Goal: Task Accomplishment & Management: Complete application form

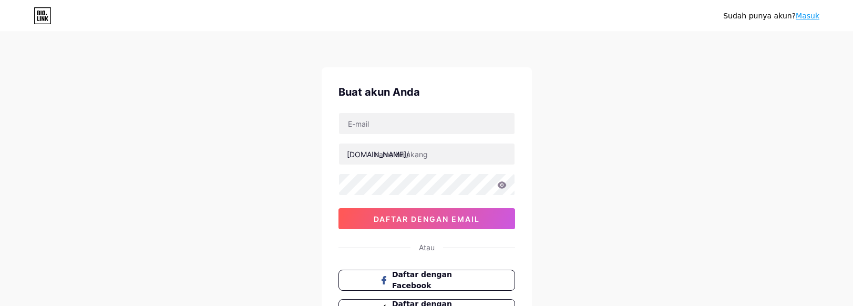
type input "[EMAIL_ADDRESS][DOMAIN_NAME]"
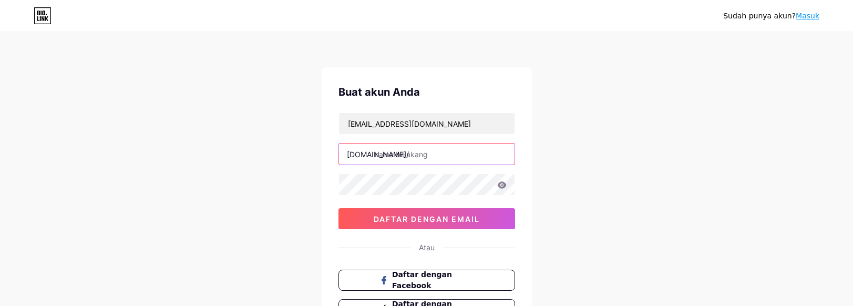
click at [417, 151] on input "text" at bounding box center [427, 154] width 176 height 21
type input "oskar777"
click at [269, 197] on div "Sudah punya akun? Masuk Buat akun Anda [EMAIL_ADDRESS][DOMAIN_NAME] [DOMAIN_NAM…" at bounding box center [426, 201] width 853 height 402
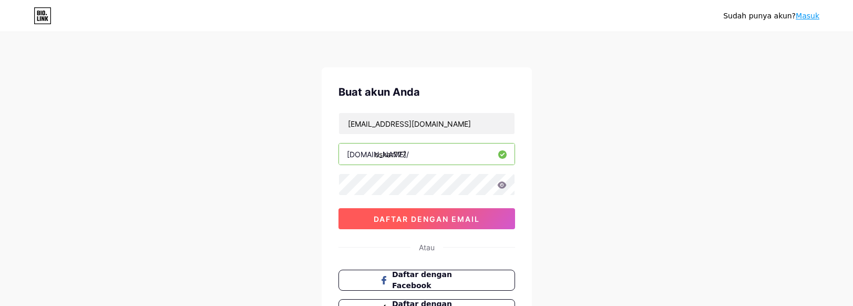
click at [382, 213] on button "daftar dengan email" at bounding box center [427, 218] width 177 height 21
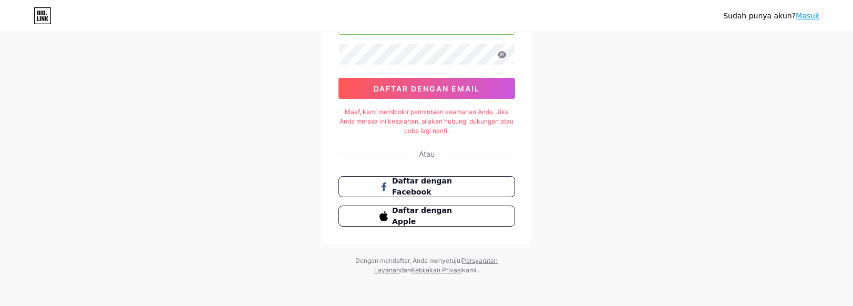
scroll to position [133, 0]
